Goal: Use online tool/utility: Utilize a website feature to perform a specific function

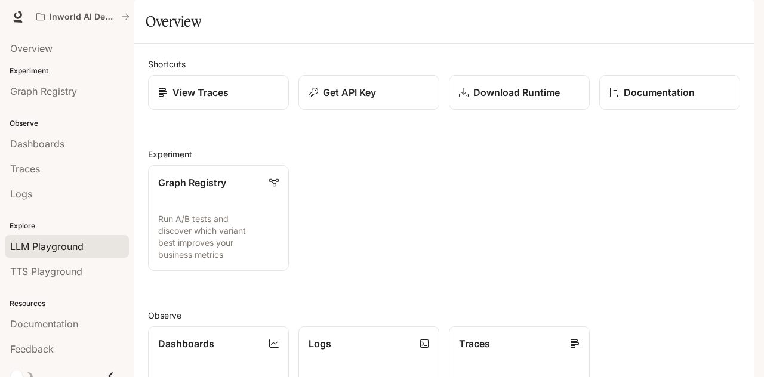
click at [85, 241] on div "LLM Playground" at bounding box center [66, 246] width 113 height 14
